Goal: Navigation & Orientation: Find specific page/section

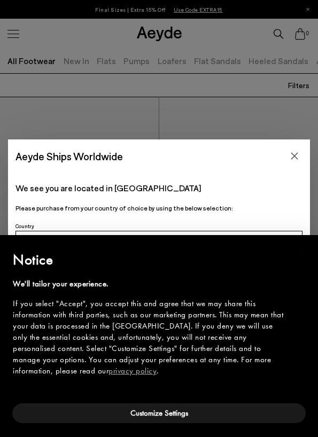
scroll to position [21, 0]
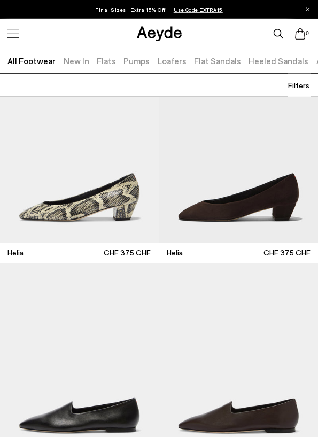
scroll to position [3833, 0]
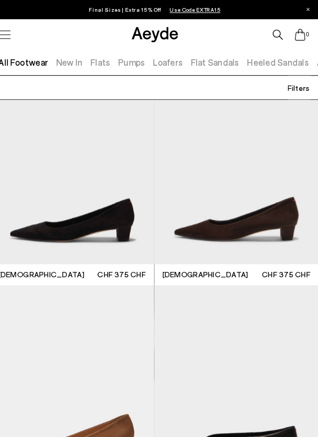
scroll to position [6604, 0]
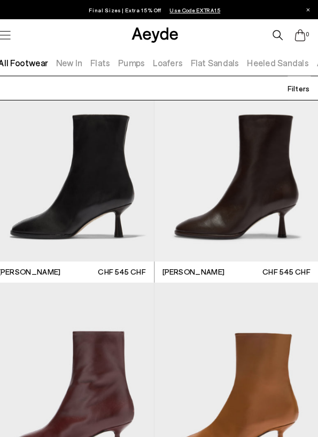
scroll to position [8300, 0]
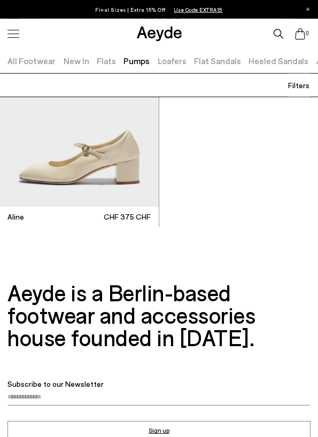
scroll to position [7289, 0]
